Goal: Transaction & Acquisition: Purchase product/service

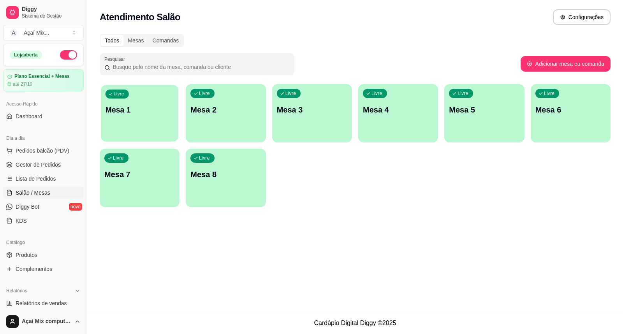
click at [140, 121] on div "Livre Mesa 1" at bounding box center [139, 108] width 77 height 47
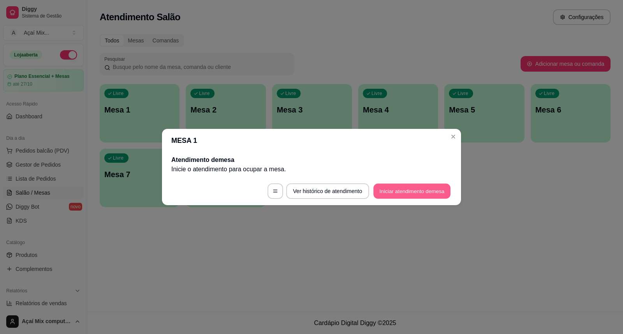
click at [437, 189] on button "Iniciar atendimento de mesa" at bounding box center [411, 191] width 77 height 15
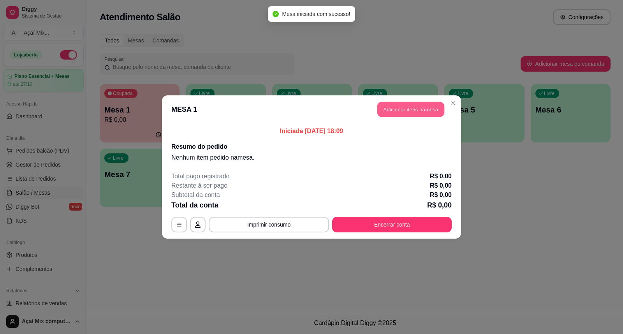
click at [418, 104] on button "Adicionar itens na mesa" at bounding box center [410, 109] width 67 height 15
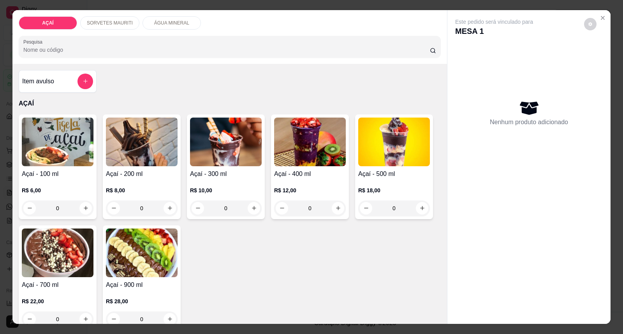
click at [123, 174] on h4 "Açaí - 200 ml" at bounding box center [142, 173] width 72 height 9
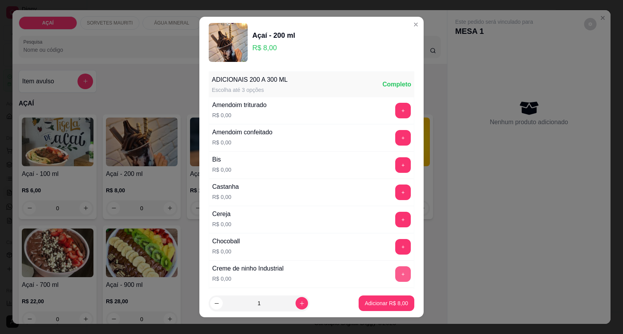
click at [395, 269] on button "+" at bounding box center [403, 274] width 16 height 16
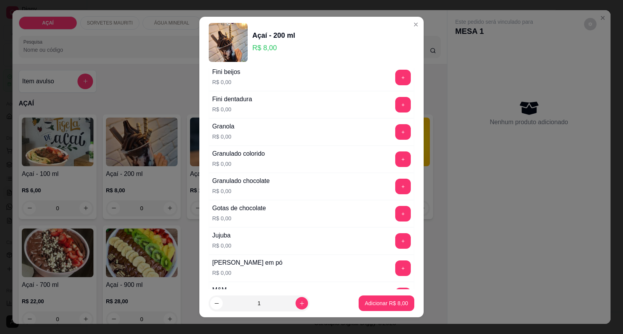
scroll to position [648, 0]
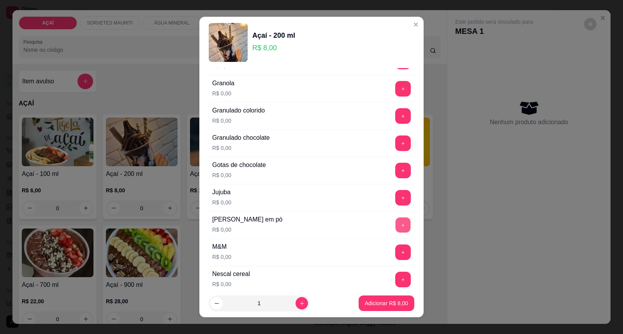
click at [395, 229] on button "+" at bounding box center [402, 225] width 15 height 15
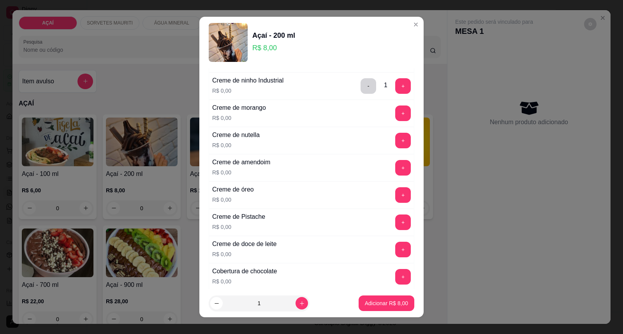
scroll to position [173, 0]
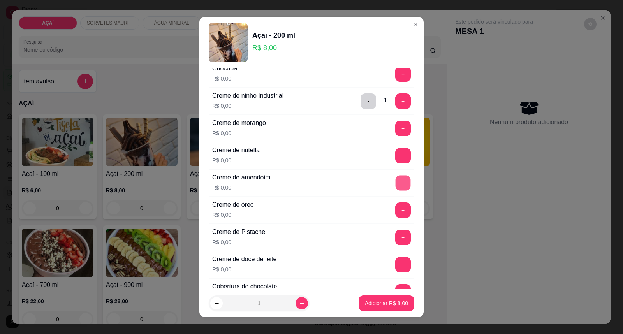
click at [395, 182] on button "+" at bounding box center [402, 183] width 15 height 15
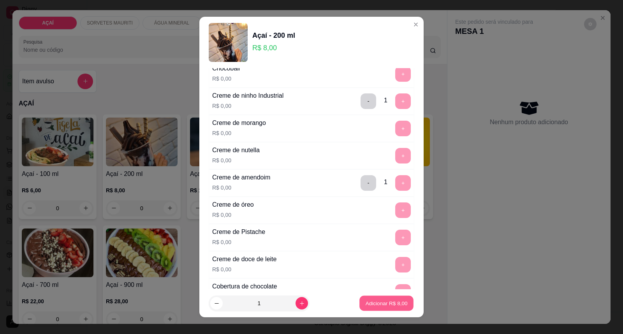
click at [365, 307] on p "Adicionar R$ 8,00" at bounding box center [386, 302] width 42 height 7
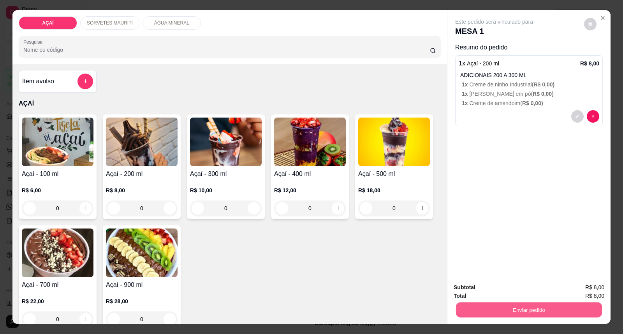
click at [473, 310] on button "Enviar pedido" at bounding box center [529, 309] width 146 height 15
click at [577, 288] on button "Enviar pedido" at bounding box center [584, 291] width 44 height 15
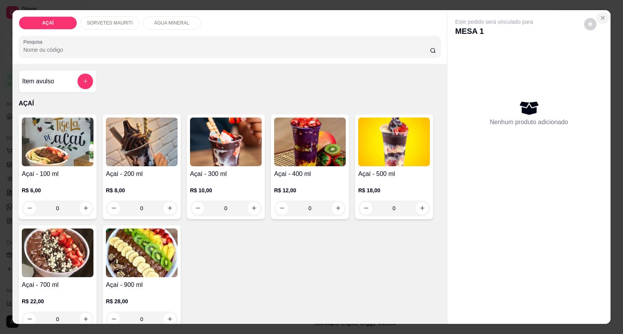
click at [600, 16] on icon "Close" at bounding box center [602, 18] width 6 height 6
